Goal: Transaction & Acquisition: Purchase product/service

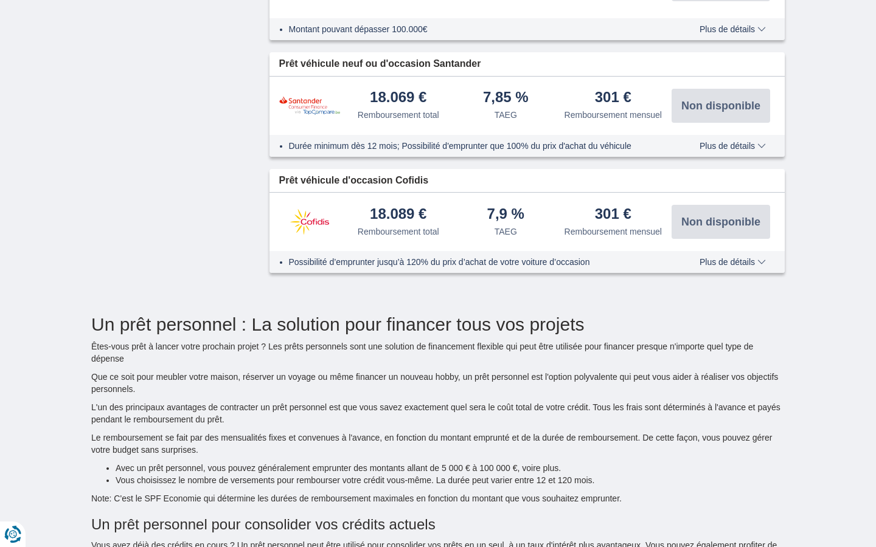
type input "15250"
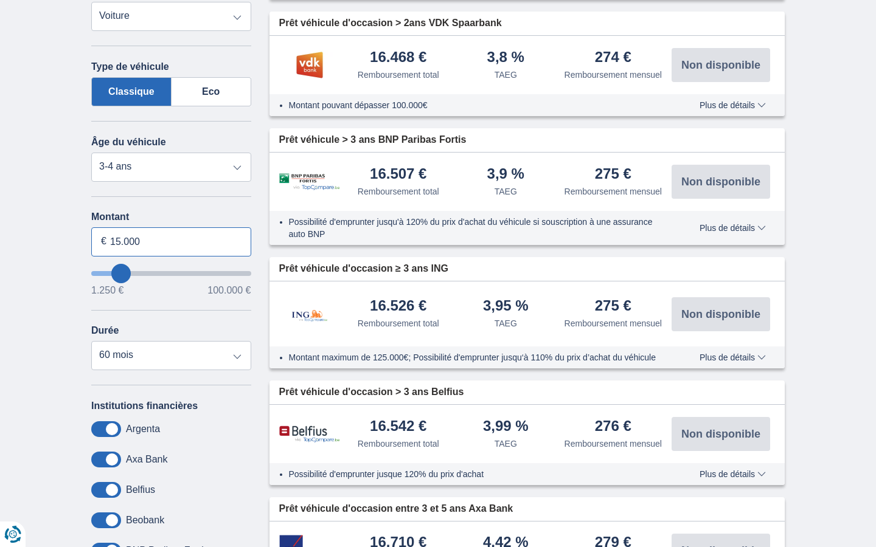
click at [171, 241] on input "15.000" at bounding box center [171, 241] width 160 height 29
type input "1"
type input "100.000"
type input "99250"
click at [171, 241] on input "Montant" at bounding box center [171, 241] width 160 height 29
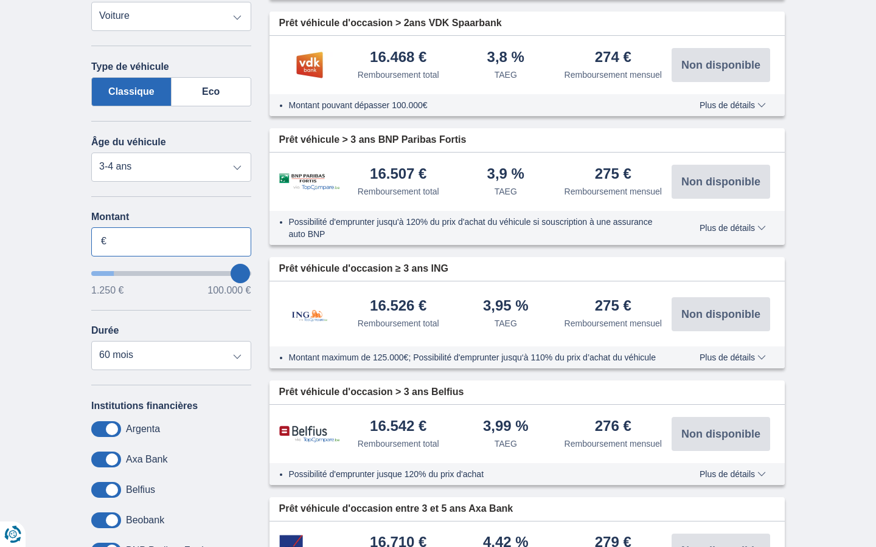
select select "120"
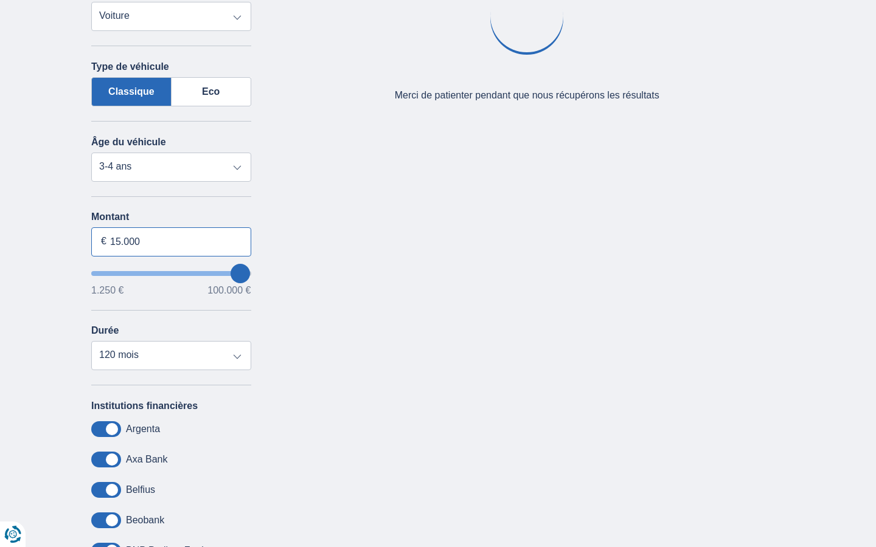
click at [171, 241] on input "15.000" at bounding box center [171, 241] width 160 height 29
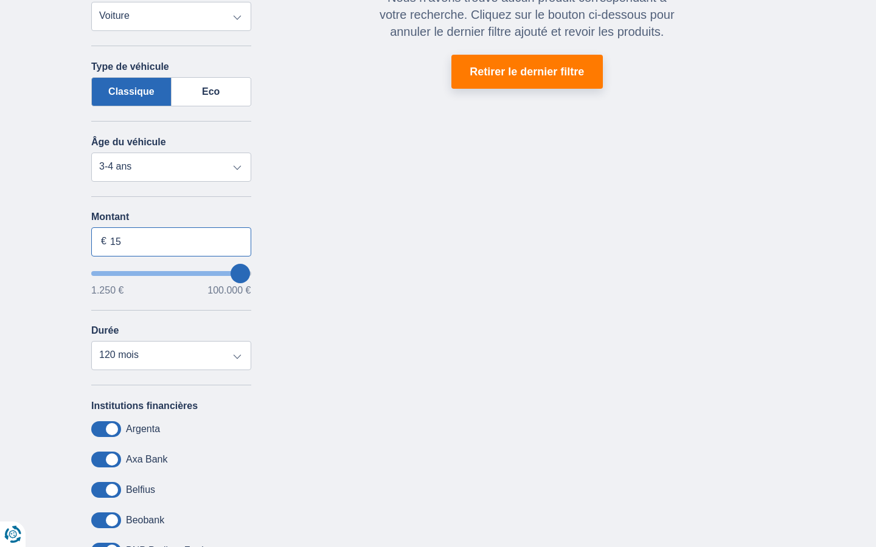
type input "1"
type input "5.578"
type input "5250"
select select "36"
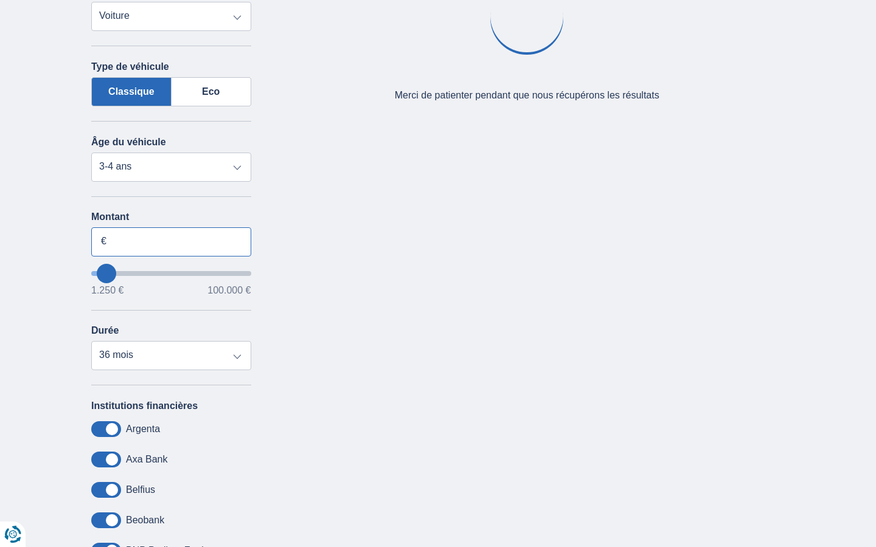
click at [171, 241] on input "Montant" at bounding box center [171, 241] width 160 height 29
click at [171, 241] on input "15.000" at bounding box center [171, 241] width 160 height 29
type input "1"
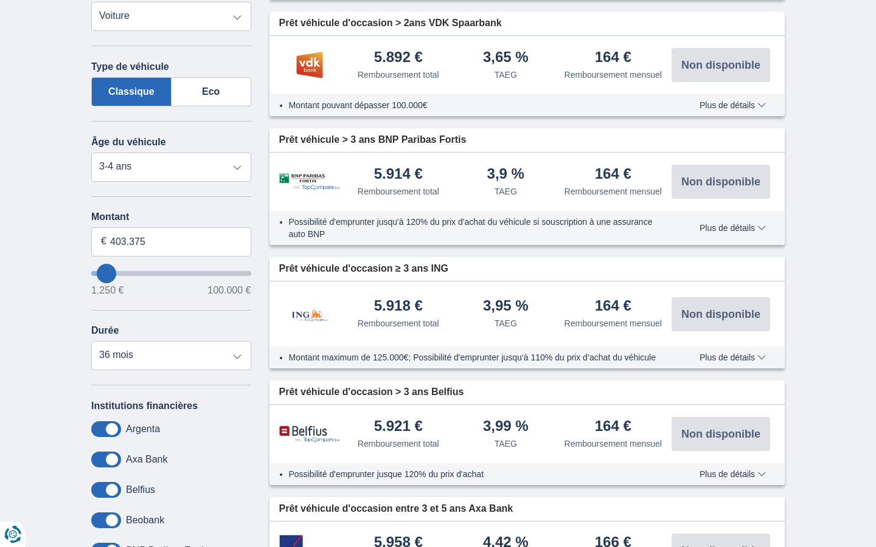
type input "100.000"
type input "99250"
select select "120"
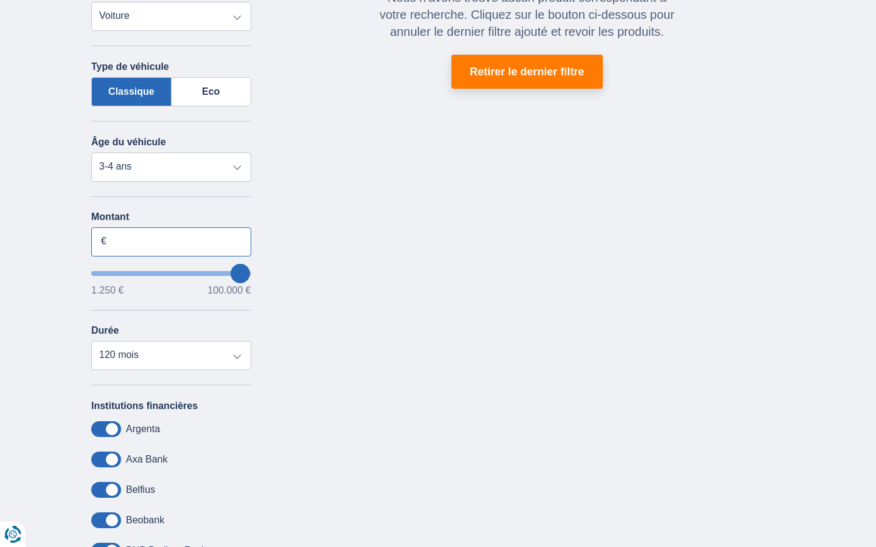
click at [171, 241] on input "Montant" at bounding box center [171, 241] width 160 height 29
click at [171, 241] on input "15.000" at bounding box center [171, 241] width 160 height 29
type input "1"
type input "100.000"
type input "99250"
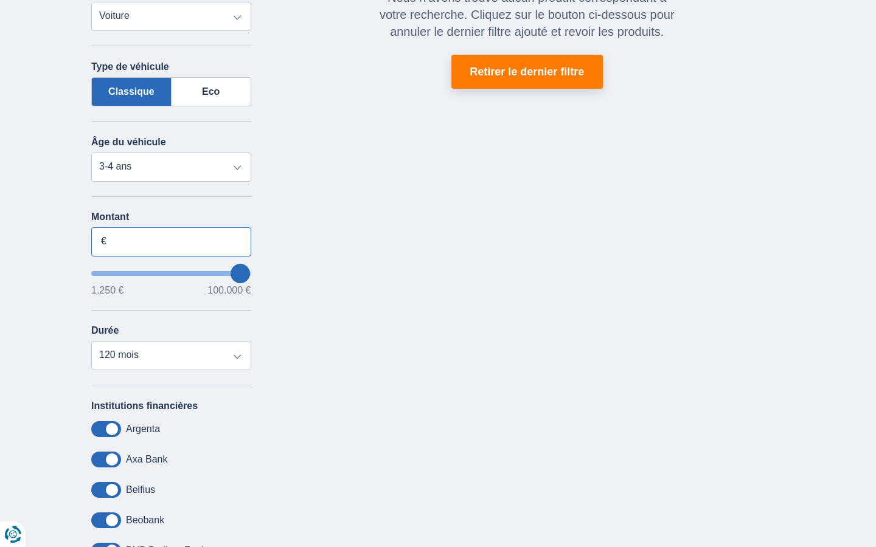
click at [171, 241] on input "Montant" at bounding box center [171, 241] width 160 height 29
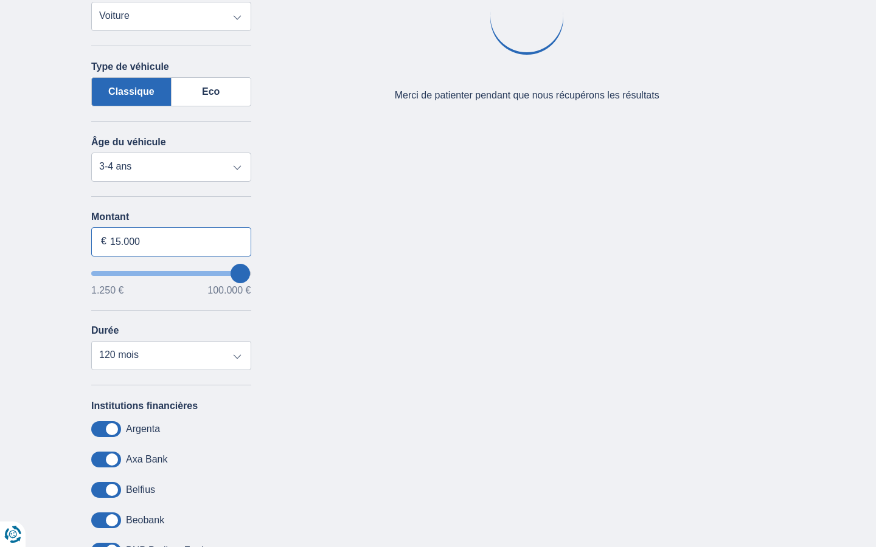
click at [171, 241] on input "15.000" at bounding box center [171, 241] width 160 height 29
type input "1"
type input "100.000"
type input "99250"
click at [171, 241] on input "Montant" at bounding box center [171, 241] width 160 height 29
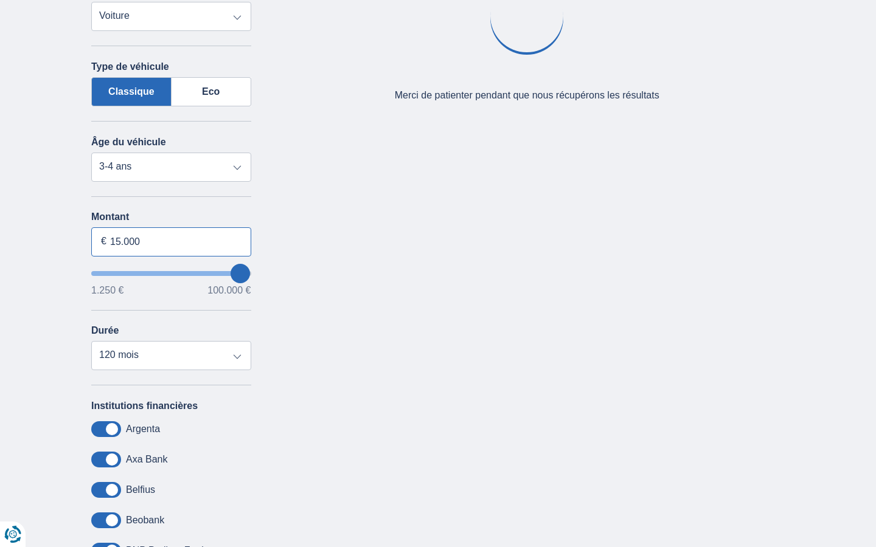
click at [171, 241] on input "15.000" at bounding box center [171, 241] width 160 height 29
type input "1"
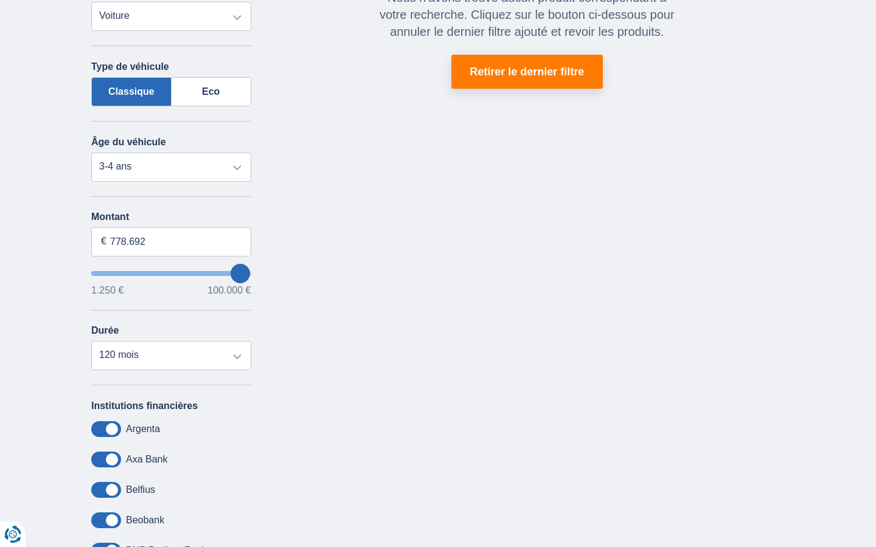
type input "100.000"
type input "99250"
click at [171, 241] on input "Montant" at bounding box center [171, 241] width 160 height 29
click at [171, 241] on input "15.000" at bounding box center [171, 241] width 160 height 29
type input "1"
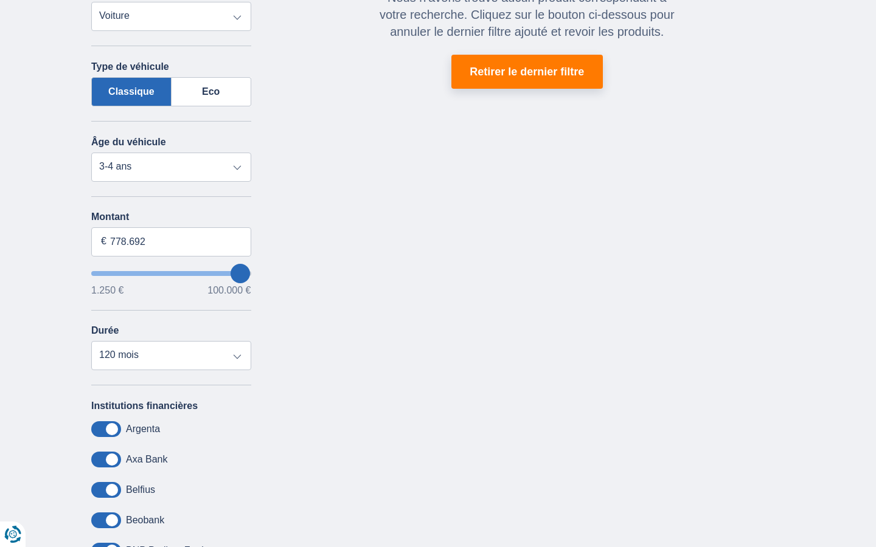
type input "100.000"
type input "99250"
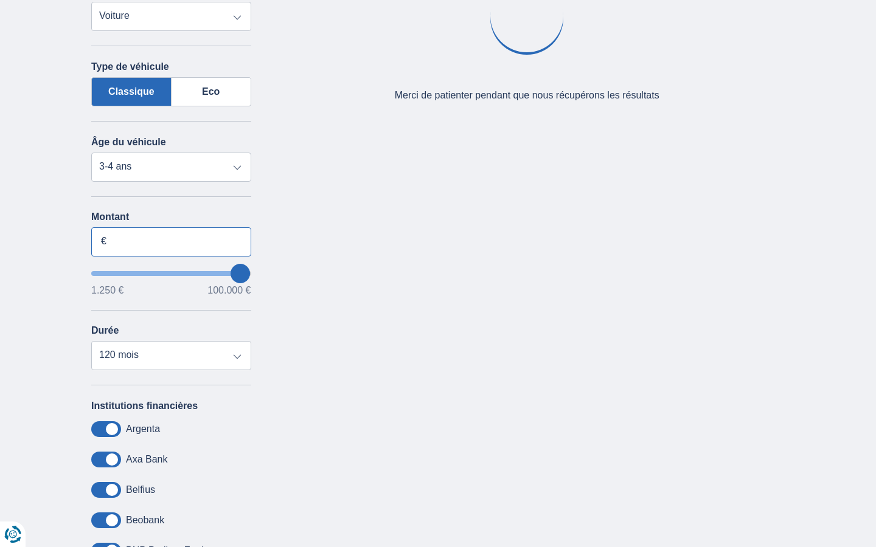
click at [171, 241] on input "Montant" at bounding box center [171, 241] width 160 height 29
click at [171, 241] on input "15.000" at bounding box center [171, 241] width 160 height 29
type input "1"
type input "100.000"
type input "99250"
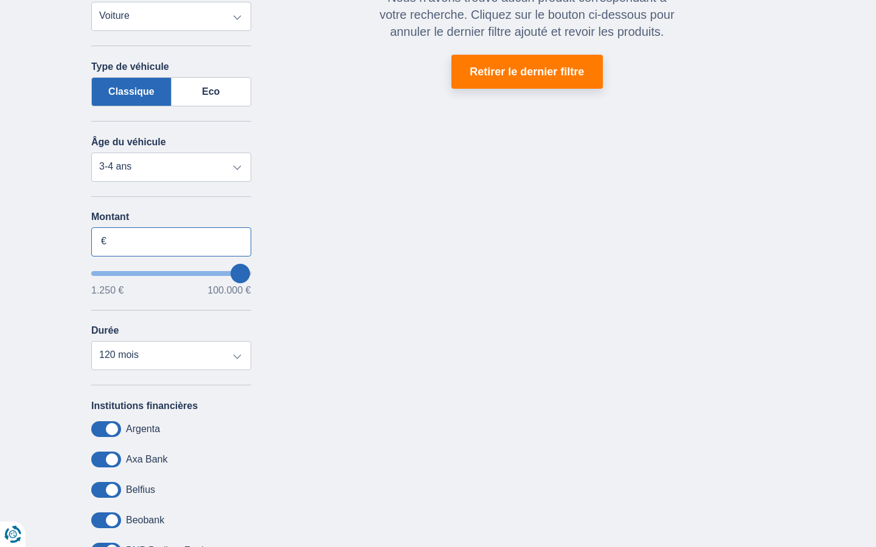
click at [171, 241] on input "Montant" at bounding box center [171, 241] width 160 height 29
click at [171, 241] on input "15.000" at bounding box center [171, 241] width 160 height 29
type input "1"
type input "1.250"
type input "1250"
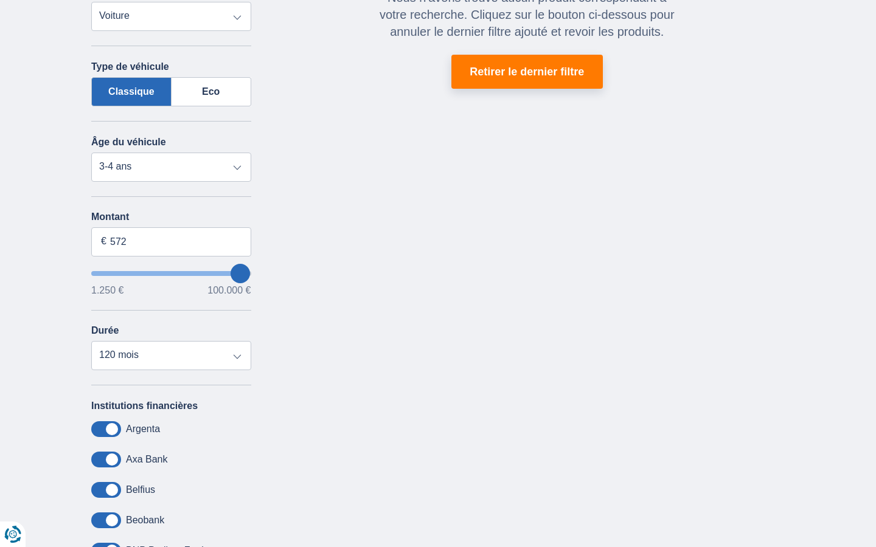
select select "24"
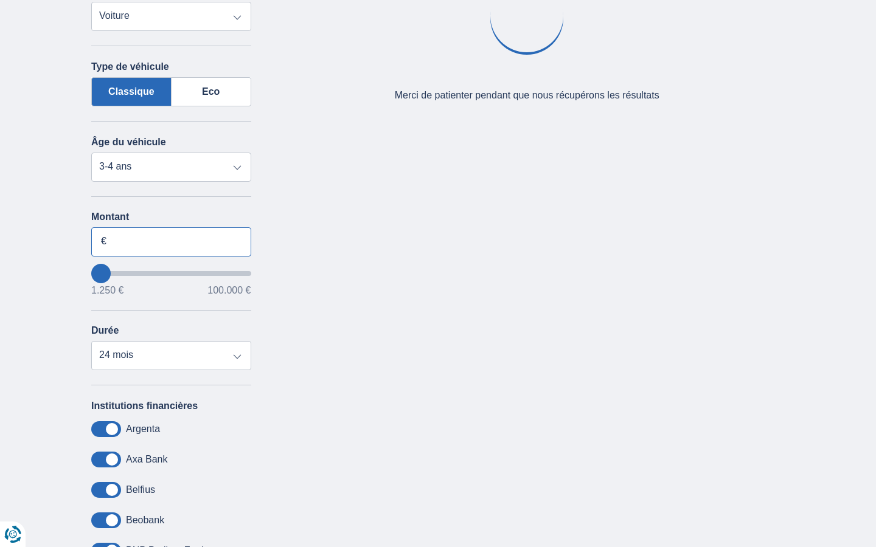
click at [171, 241] on input "Montant" at bounding box center [171, 241] width 160 height 29
click at [171, 241] on input "15.000" at bounding box center [171, 241] width 160 height 29
type input "1"
type input "100.000"
type input "99250"
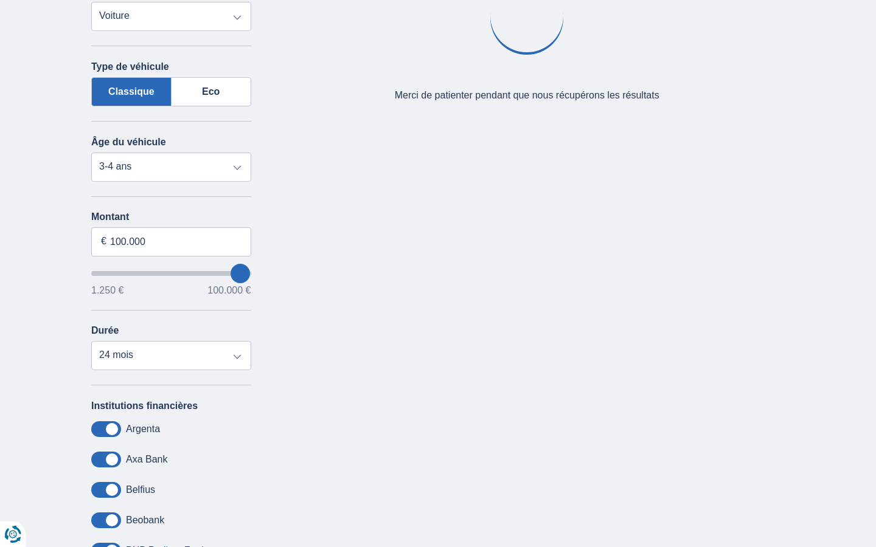
select select "120"
click at [171, 241] on input "Montant" at bounding box center [171, 241] width 160 height 29
click at [171, 241] on input "15.000" at bounding box center [171, 241] width 160 height 29
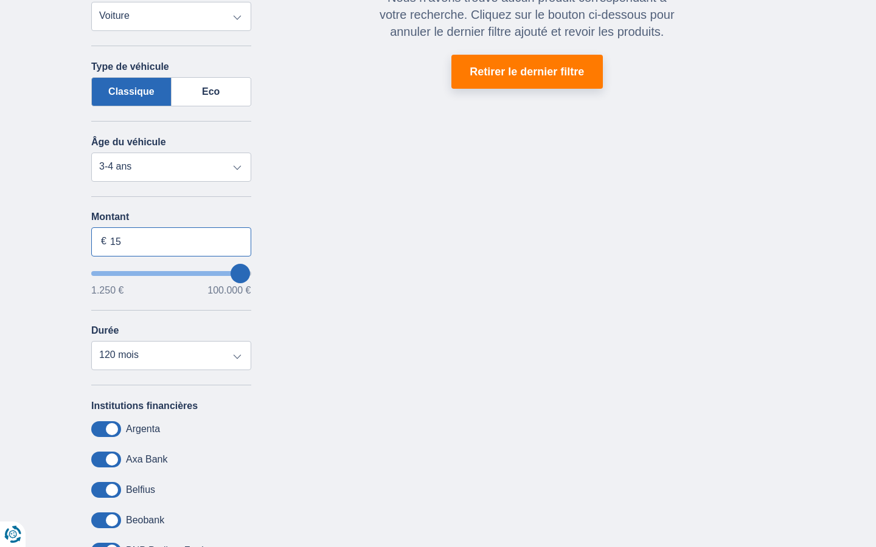
type input "1"
type input "100.000"
type input "99250"
click at [171, 241] on input "Montant" at bounding box center [171, 241] width 160 height 29
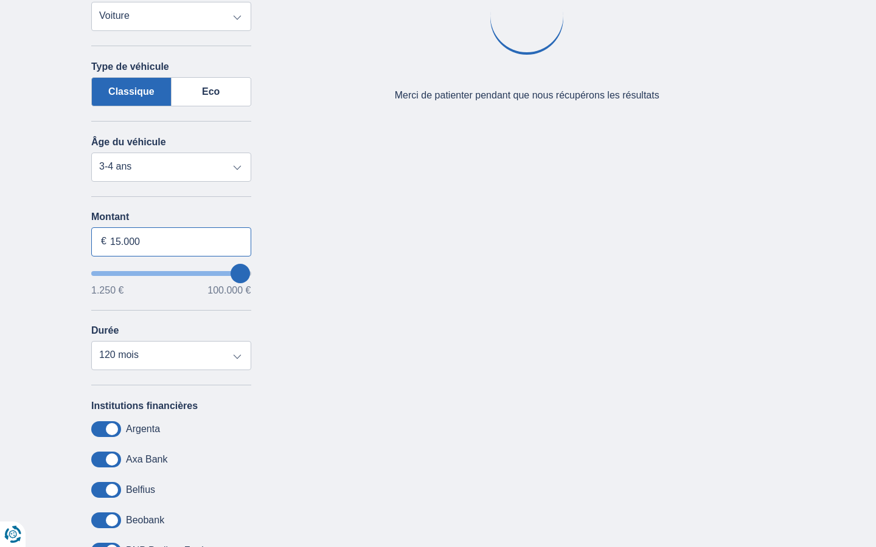
click at [171, 241] on input "15.000" at bounding box center [171, 241] width 160 height 29
type input "1"
type input "100.000"
type input "99250"
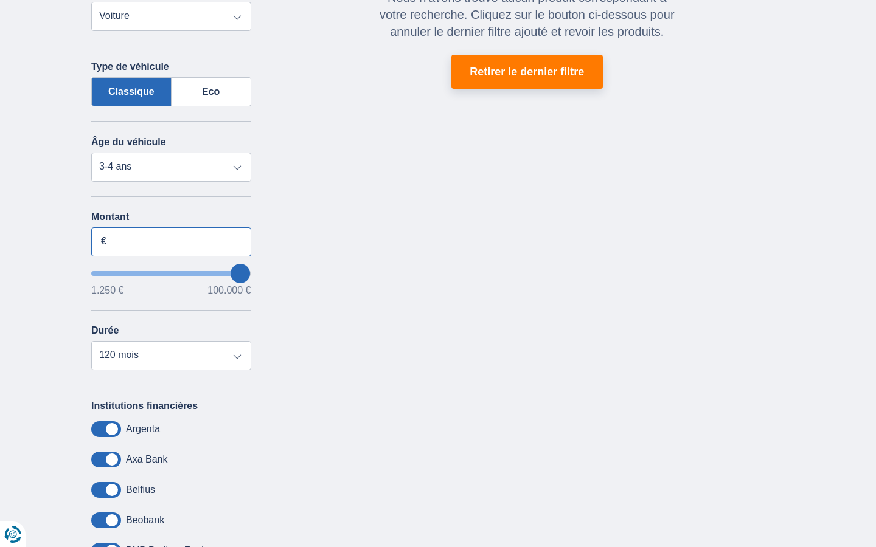
click at [171, 241] on input "Montant" at bounding box center [171, 241] width 160 height 29
click at [171, 241] on input "15.000" at bounding box center [171, 241] width 160 height 29
type input "1"
type input "100.000"
type input "99250"
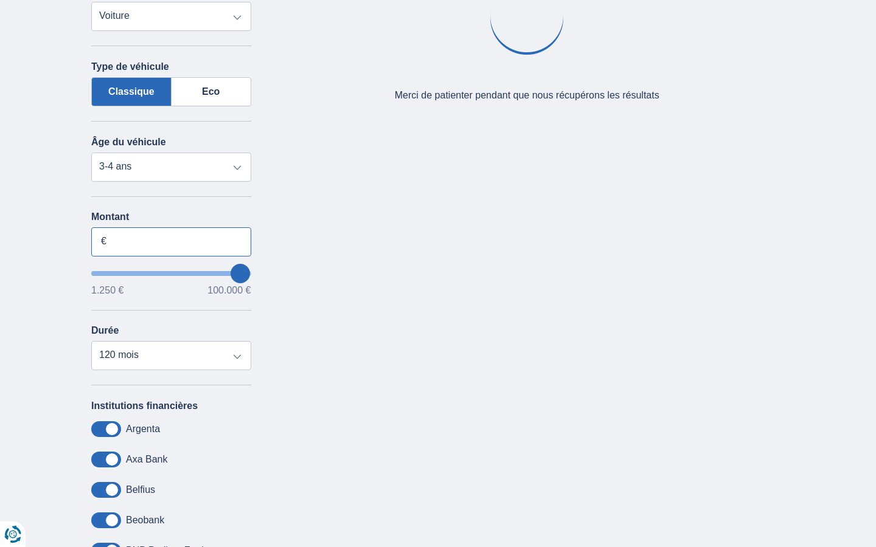
click at [171, 241] on input "Montant" at bounding box center [171, 241] width 160 height 29
click at [171, 241] on input "15.000" at bounding box center [171, 241] width 160 height 29
type input "1"
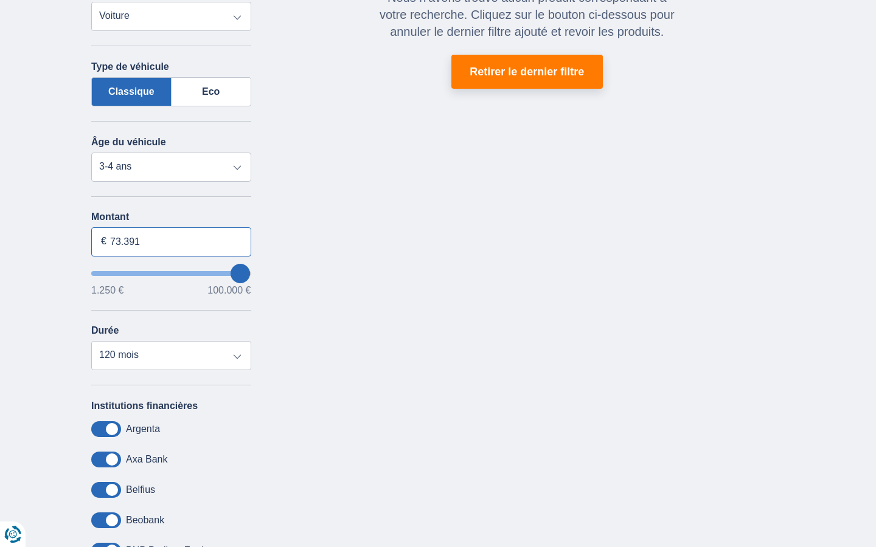
type input "73.391"
type input "73250"
click at [171, 241] on input "Montant" at bounding box center [171, 241] width 160 height 29
click at [171, 241] on input "15.000" at bounding box center [171, 241] width 160 height 29
type input "1"
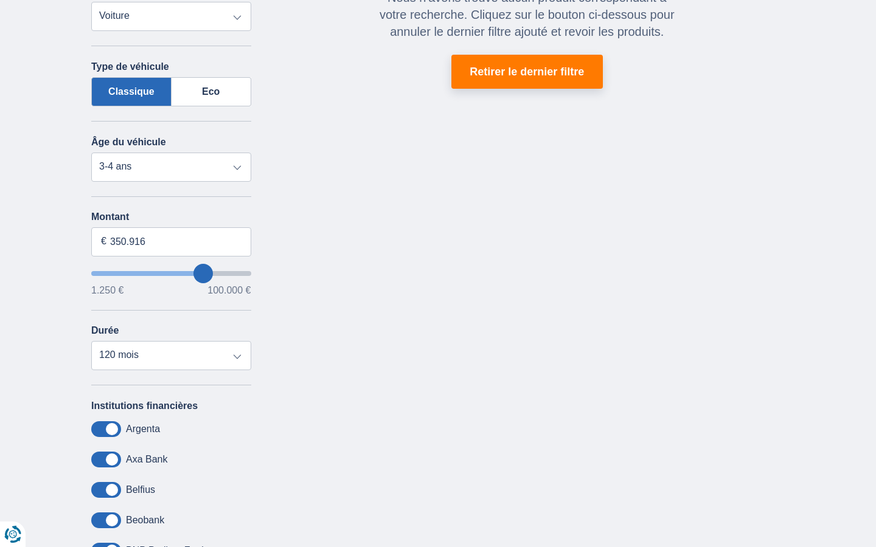
type input "100.000"
type input "99250"
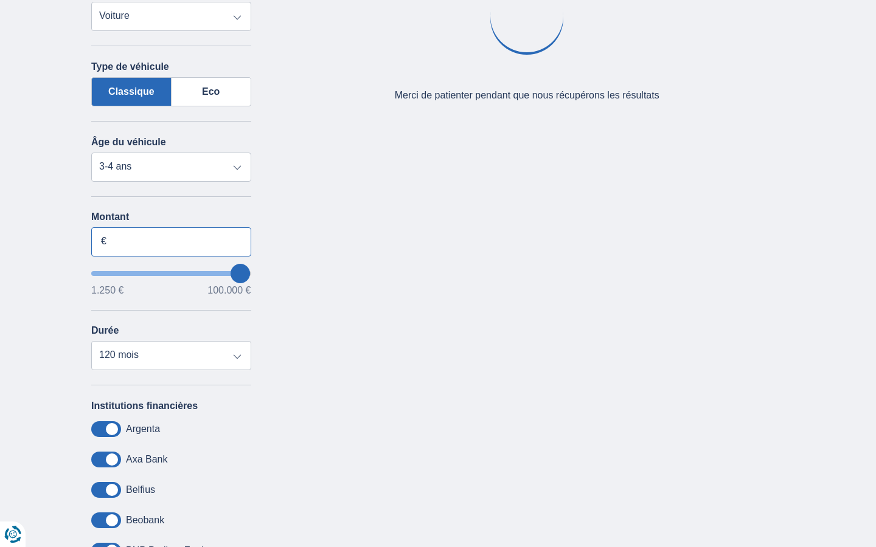
click at [171, 241] on input "Montant" at bounding box center [171, 241] width 160 height 29
click at [171, 241] on input "15.000" at bounding box center [171, 241] width 160 height 29
type input "1"
type input "8.333"
type input "8250"
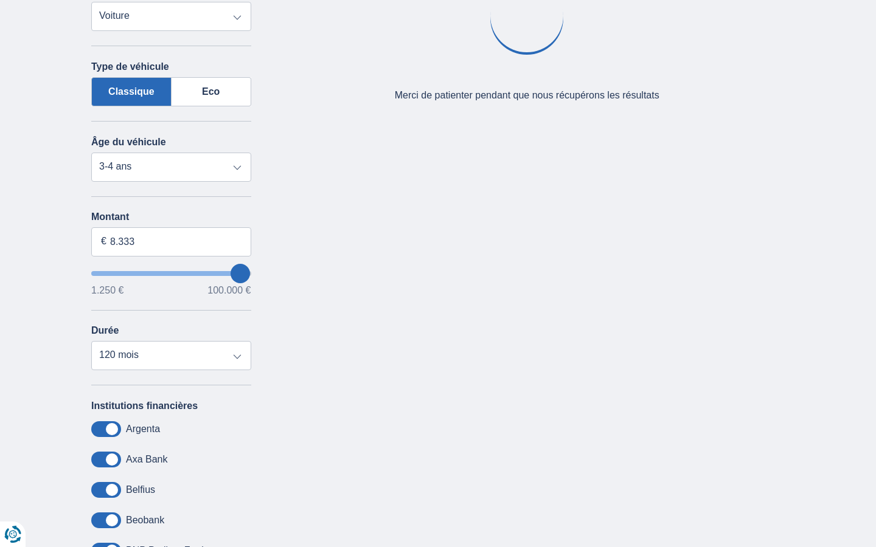
select select "48"
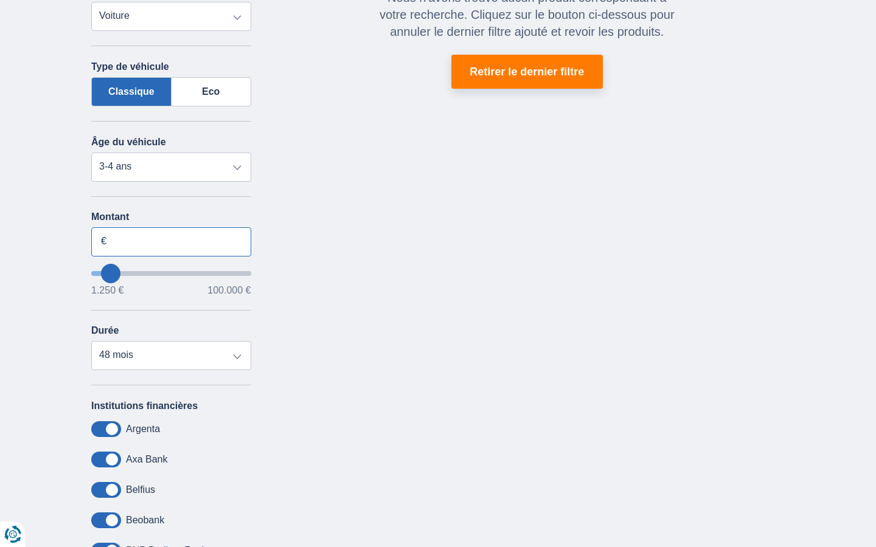
click at [171, 241] on input "Montant" at bounding box center [171, 241] width 160 height 29
type input "15.000"
